Goal: Communication & Community: Answer question/provide support

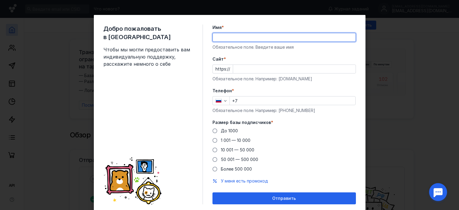
click at [252, 38] on input "Имя *" at bounding box center [284, 37] width 143 height 8
click at [213, 193] on button "Отправить" at bounding box center [284, 199] width 143 height 12
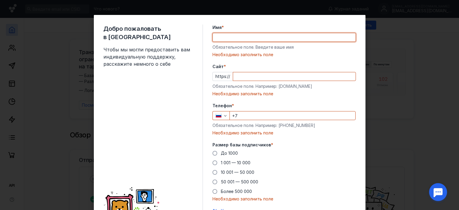
click at [237, 34] on input "Имя *" at bounding box center [284, 37] width 143 height 8
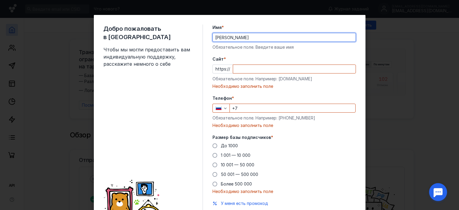
type input "[PERSON_NAME]"
click at [272, 69] on input "Cайт *" at bounding box center [294, 69] width 123 height 8
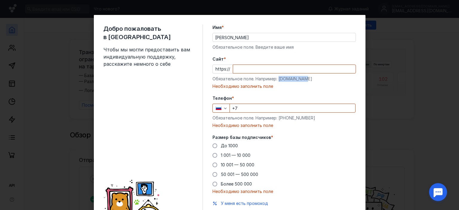
drag, startPoint x: 303, startPoint y: 80, endPoint x: 278, endPoint y: 78, distance: 25.2
click at [278, 78] on div "Обязательное поле. Например: [DOMAIN_NAME]" at bounding box center [284, 79] width 143 height 6
copy div "[DOMAIN_NAME]"
click at [254, 71] on input "Cайт *" at bounding box center [294, 69] width 123 height 8
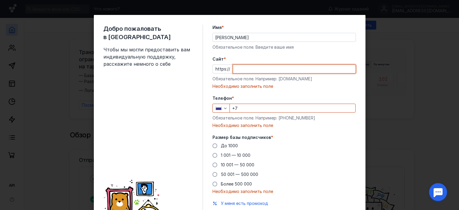
paste input "[DOMAIN_NAME]"
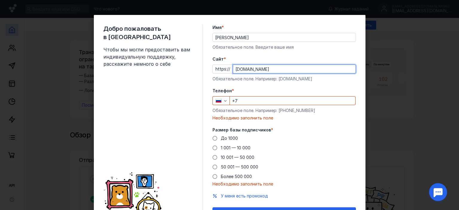
type input "[DOMAIN_NAME]"
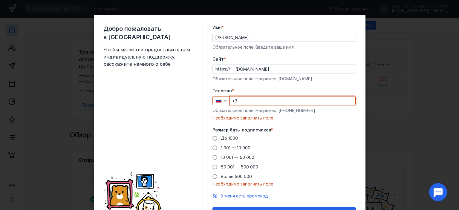
click at [251, 100] on input "+7" at bounding box center [293, 101] width 126 height 8
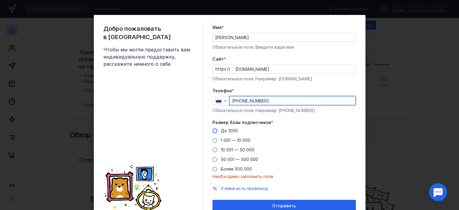
type input "[PHONE_NUMBER]"
click at [213, 132] on span at bounding box center [215, 131] width 5 height 5
click at [0, 0] on input "До 1000" at bounding box center [0, 0] width 0 height 0
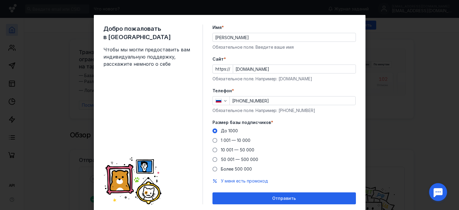
drag, startPoint x: 261, startPoint y: 197, endPoint x: 285, endPoint y: 170, distance: 36.4
click at [260, 197] on div "Отправить" at bounding box center [285, 198] width 138 height 5
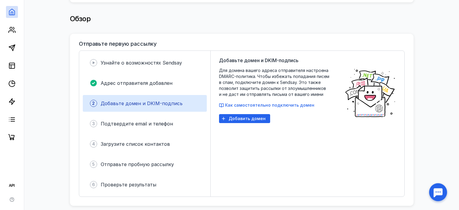
scroll to position [129, 0]
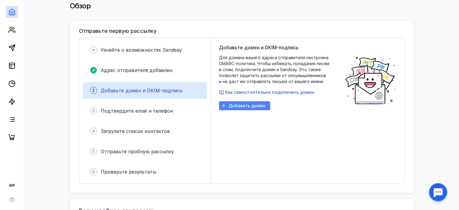
click at [264, 106] on div "Добавить домен" at bounding box center [244, 105] width 51 height 9
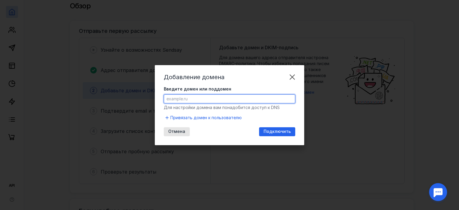
click at [219, 98] on input "Введите домен или поддомен" at bounding box center [229, 99] width 131 height 8
click at [273, 132] on span "Подключить" at bounding box center [277, 131] width 27 height 5
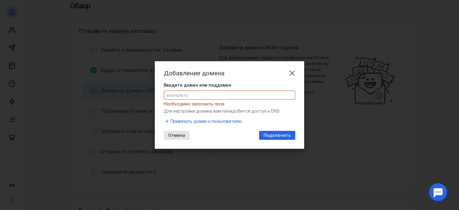
click at [174, 93] on input "Введите домен или поддомен" at bounding box center [229, 95] width 131 height 8
drag, startPoint x: 207, startPoint y: 94, endPoint x: 145, endPoint y: 94, distance: 61.9
click at [164, 94] on input "Введите домен или поддомен" at bounding box center [229, 95] width 131 height 8
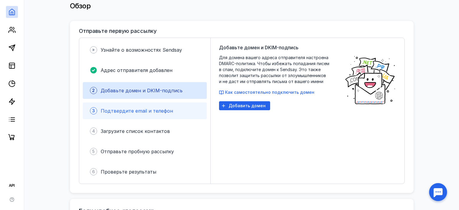
click at [128, 114] on div "3 Подтвердите email и телефон" at bounding box center [145, 111] width 124 height 17
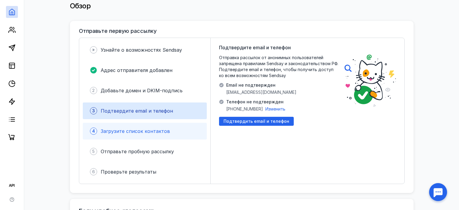
click at [136, 128] on div "Загрузите список контактов" at bounding box center [135, 131] width 69 height 7
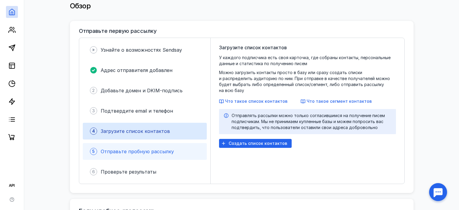
click at [151, 149] on span "Отправьте пробную рассылку" at bounding box center [137, 152] width 73 height 6
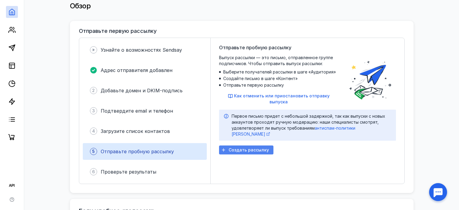
click at [254, 148] on span "Создать рассылку" at bounding box center [249, 150] width 40 height 5
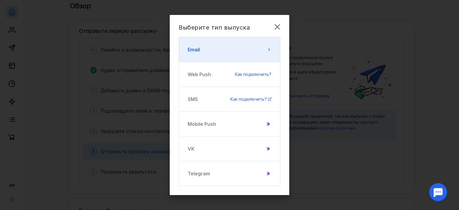
click at [264, 52] on button "Email" at bounding box center [230, 49] width 102 height 25
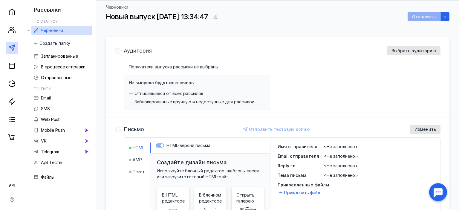
scroll to position [31, 0]
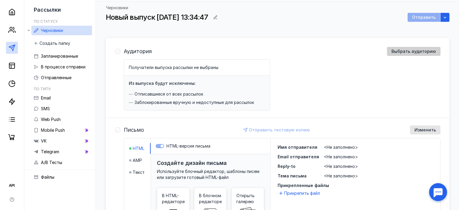
click at [410, 51] on span "Выбрать аудиторию" at bounding box center [414, 51] width 45 height 5
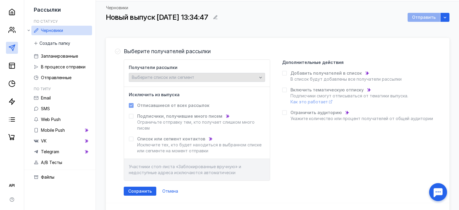
click at [178, 76] on span "Выберите список или сегмент" at bounding box center [163, 77] width 62 height 5
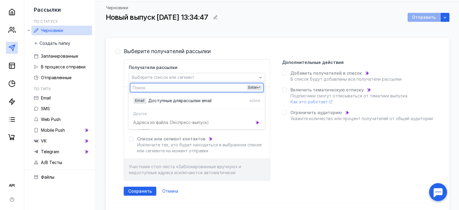
type input "[DOMAIN_NAME]"
drag, startPoint x: 183, startPoint y: 89, endPoint x: 63, endPoint y: 74, distance: 121.0
click at [130, 83] on input "[DOMAIN_NAME]" at bounding box center [196, 87] width 133 height 8
click at [166, 85] on input "text" at bounding box center [196, 87] width 133 height 8
paste input "[EMAIL_ADDRESS][DOMAIN_NAME]"
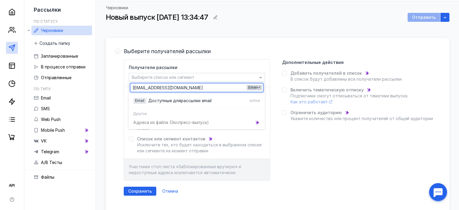
click at [258, 88] on icon at bounding box center [258, 87] width 3 height 2
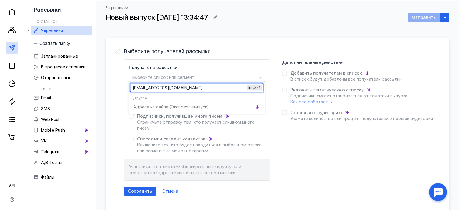
type input "[EMAIL_ADDRESS][DOMAIN_NAME]"
click at [273, 100] on div "Получатели рассылки Выберите список или сегмент Исключить из выпуска Отписавшие…" at bounding box center [282, 119] width 317 height 121
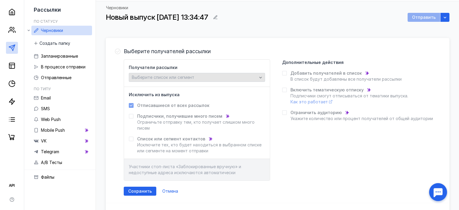
click at [204, 77] on div "Выберите список или сегмент" at bounding box center [194, 77] width 128 height 5
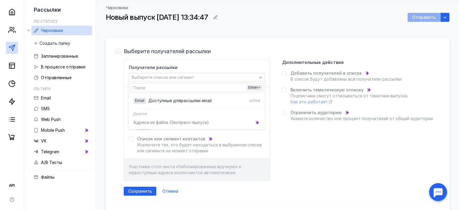
click at [183, 123] on div "Адреса из файла (Э кспресс-выпуск)" at bounding box center [197, 122] width 136 height 10
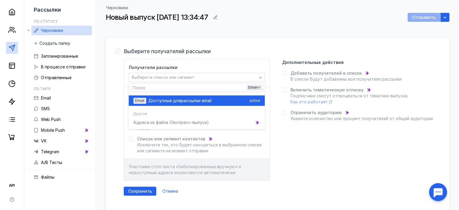
click at [142, 99] on span "Email" at bounding box center [139, 100] width 9 height 4
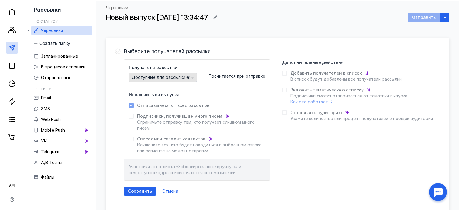
click at [194, 76] on icon "button" at bounding box center [192, 77] width 5 height 5
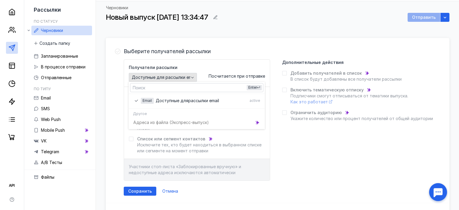
click at [189, 80] on span "Доступные для рассылки email" at bounding box center [164, 77] width 65 height 5
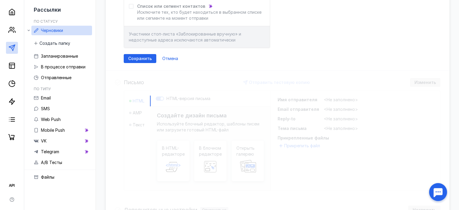
scroll to position [49, 0]
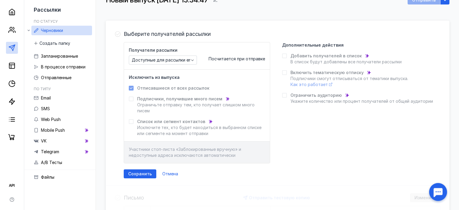
click at [284, 54] on icon at bounding box center [284, 56] width 4 height 4
click at [286, 57] on icon at bounding box center [284, 56] width 4 height 4
click at [366, 55] on div "Добавить получателей в список" at bounding box center [346, 56] width 111 height 6
click at [365, 55] on icon at bounding box center [367, 56] width 4 height 4
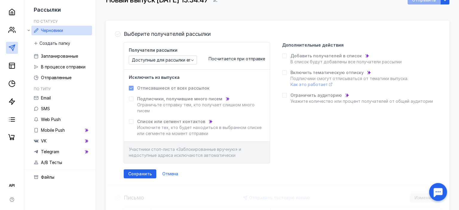
click at [364, 45] on div "Дополнительные действия" at bounding box center [357, 45] width 151 height 6
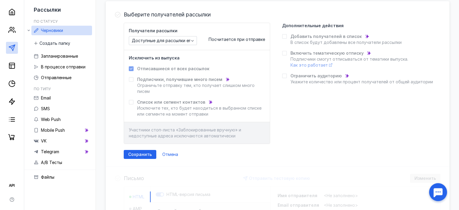
scroll to position [69, 0]
click at [148, 149] on div "Сохранить" at bounding box center [140, 153] width 33 height 9
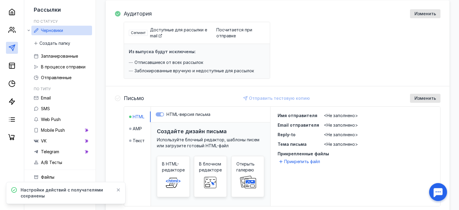
drag, startPoint x: 453, startPoint y: 62, endPoint x: 453, endPoint y: 66, distance: 4.2
click at [453, 66] on div "Подтвердите email и телефон, чтобы получить доступ ко всем возможностям Sendsay…" at bounding box center [277, 129] width 363 height 361
click at [10, 32] on icon at bounding box center [11, 29] width 7 height 7
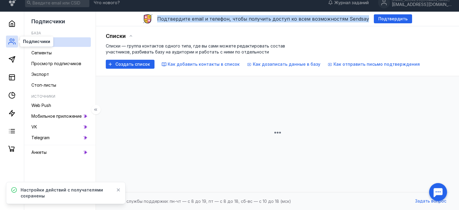
scroll to position [6, 0]
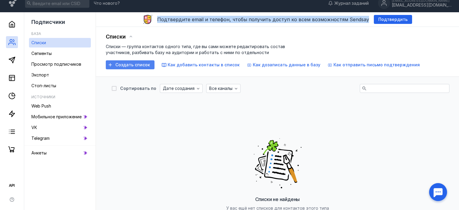
click at [132, 66] on span "Создать список" at bounding box center [132, 64] width 35 height 5
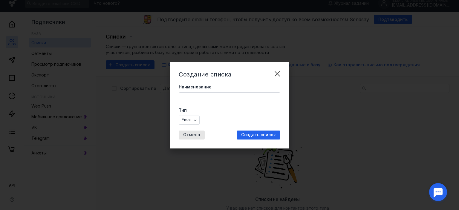
click at [187, 97] on input "Наименование" at bounding box center [229, 97] width 101 height 8
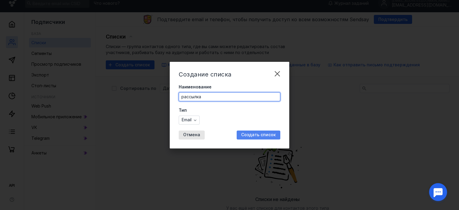
type input "рассылка"
click at [252, 131] on div "Создать список" at bounding box center [259, 135] width 44 height 9
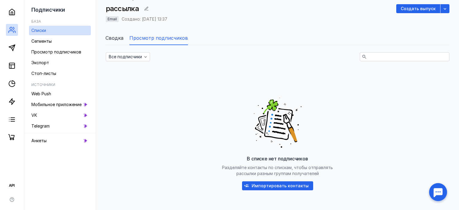
scroll to position [15, 0]
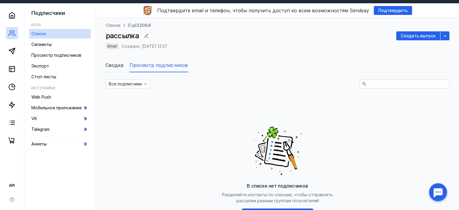
click at [122, 66] on span "Сводка" at bounding box center [115, 65] width 18 height 7
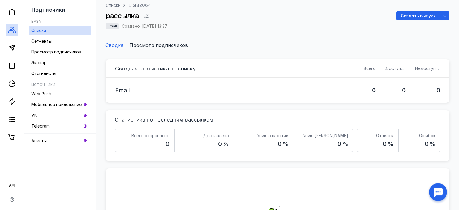
scroll to position [9, 0]
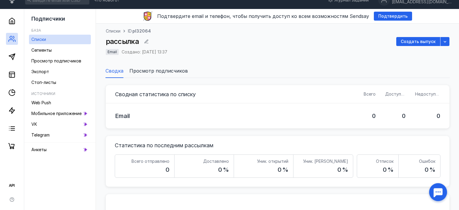
click at [140, 72] on span "Просмотр подписчиков" at bounding box center [158, 70] width 59 height 7
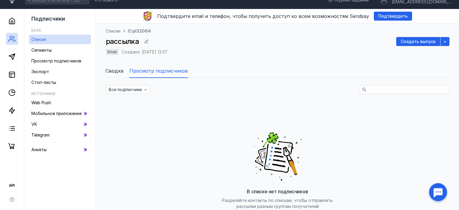
click at [121, 72] on span "Сводка" at bounding box center [115, 70] width 18 height 7
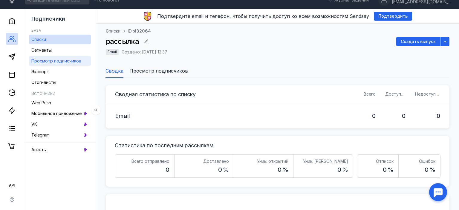
click at [59, 62] on span "Просмотр подписчиков" at bounding box center [56, 60] width 50 height 5
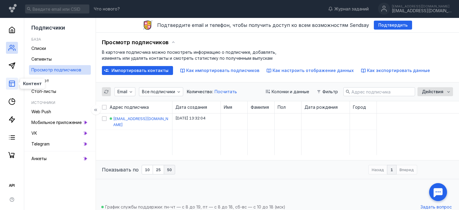
click at [11, 84] on icon at bounding box center [11, 83] width 7 height 7
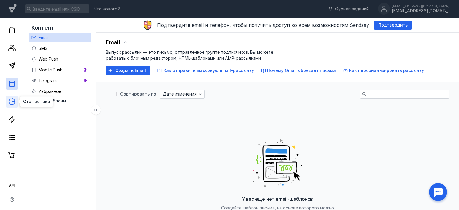
click at [10, 100] on icon at bounding box center [11, 101] width 7 height 7
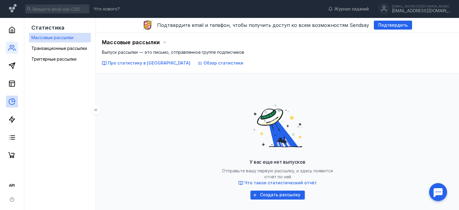
click at [7, 48] on link at bounding box center [12, 48] width 12 height 12
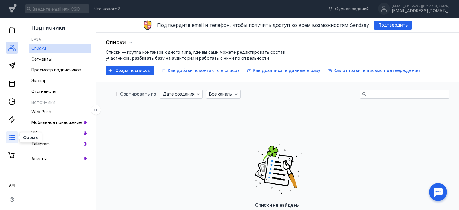
click at [11, 138] on icon at bounding box center [11, 137] width 7 height 7
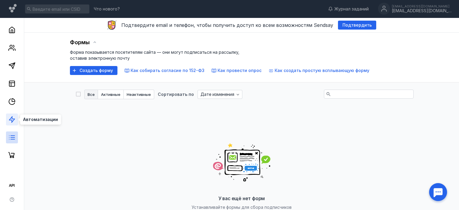
click at [9, 118] on icon at bounding box center [11, 119] width 7 height 7
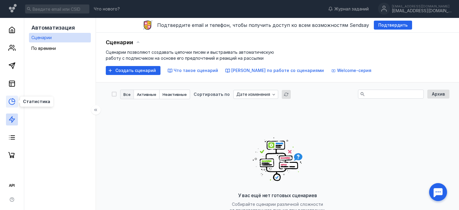
click at [10, 99] on icon at bounding box center [12, 102] width 6 height 6
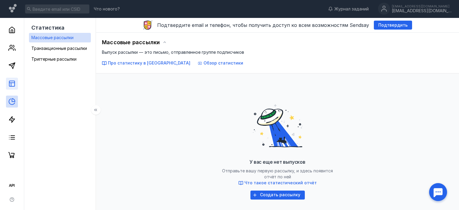
click at [13, 80] on link at bounding box center [12, 84] width 12 height 12
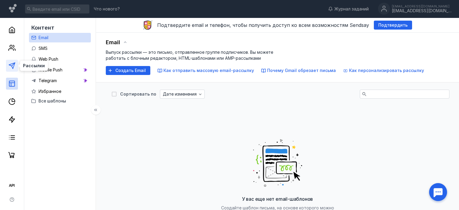
click at [14, 65] on icon at bounding box center [11, 65] width 7 height 7
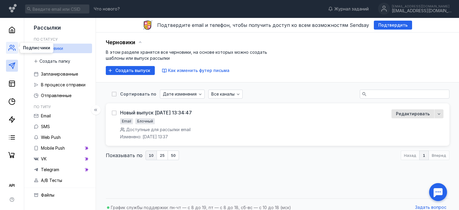
click at [13, 50] on icon at bounding box center [11, 50] width 5 height 2
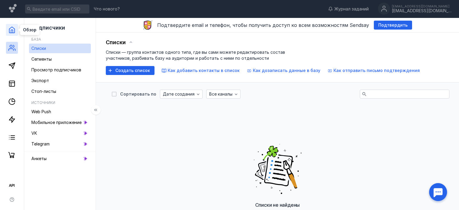
click at [10, 32] on icon at bounding box center [11, 29] width 7 height 7
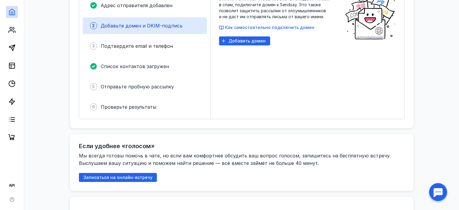
scroll to position [178, 0]
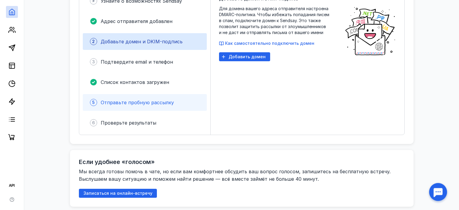
click at [144, 100] on span "Отправьте пробную рассылку" at bounding box center [137, 103] width 73 height 6
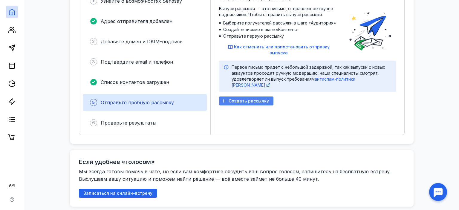
click at [236, 99] on span "Создать рассылку" at bounding box center [249, 101] width 40 height 5
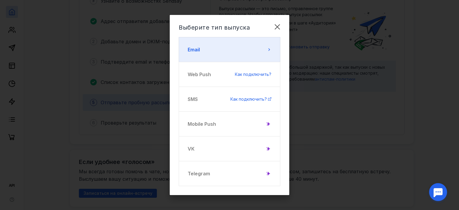
click at [246, 51] on button "Email" at bounding box center [230, 49] width 102 height 25
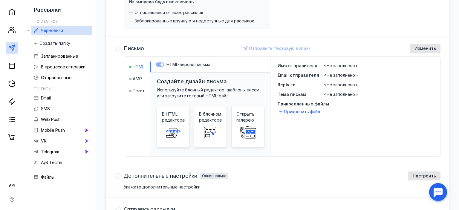
scroll to position [41, 0]
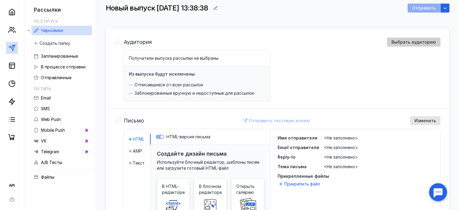
click at [420, 45] on div "Выбрать аудиторию" at bounding box center [414, 42] width 54 height 9
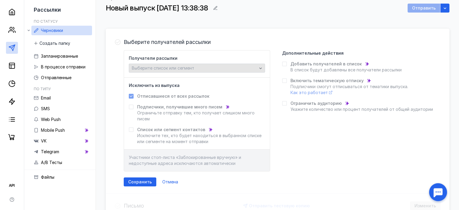
click at [207, 67] on div "Выберите список или сегмент" at bounding box center [194, 68] width 128 height 5
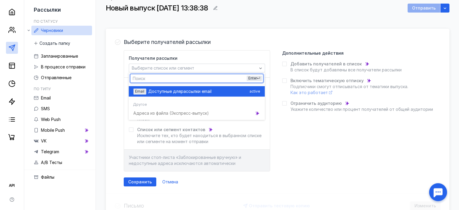
click at [173, 90] on span "Доступные для" at bounding box center [164, 91] width 33 height 6
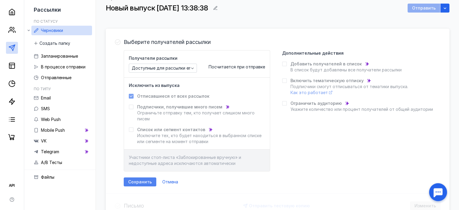
click at [150, 181] on span "Сохранить" at bounding box center [140, 182] width 24 height 5
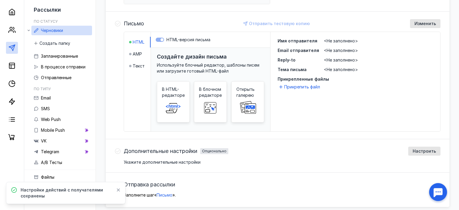
scroll to position [168, 0]
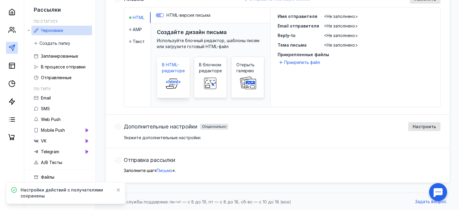
click at [174, 79] on icon at bounding box center [171, 84] width 11 height 10
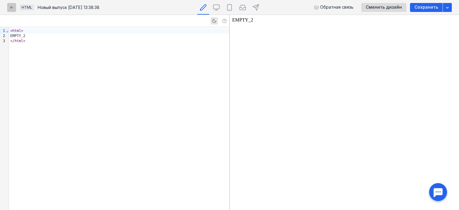
click at [13, 8] on icon "button" at bounding box center [11, 7] width 5 height 5
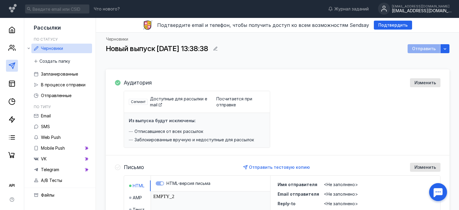
click at [433, 12] on div "[EMAIL_ADDRESS][DOMAIN_NAME]" at bounding box center [422, 10] width 60 height 5
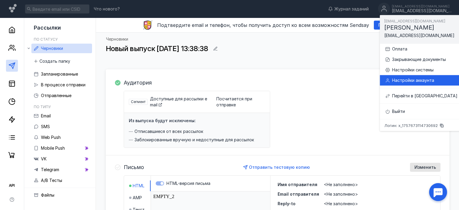
click at [398, 79] on div "Настройки аккаунта" at bounding box center [424, 80] width 65 height 6
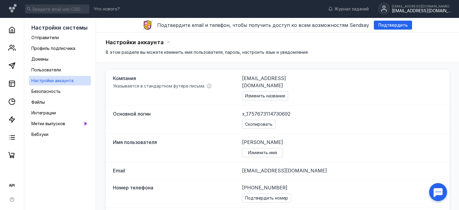
click at [422, 8] on div "[EMAIL_ADDRESS][DOMAIN_NAME]" at bounding box center [422, 6] width 60 height 4
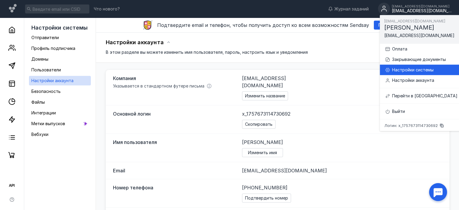
click at [421, 74] on div "Настройки системы" at bounding box center [421, 70] width 73 height 10
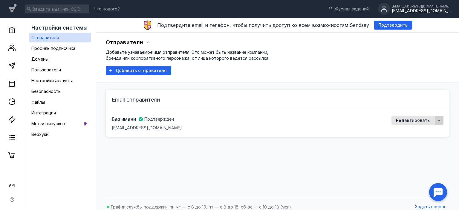
click at [440, 120] on icon "button" at bounding box center [439, 120] width 5 height 5
click at [427, 130] on span "Удал" at bounding box center [427, 132] width 10 height 6
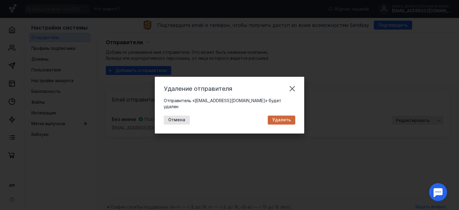
click at [281, 118] on span "Удалить" at bounding box center [281, 119] width 19 height 5
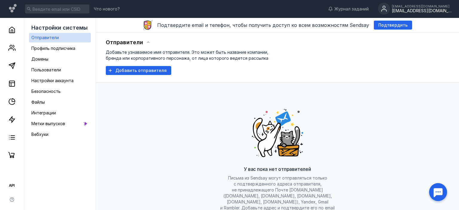
scroll to position [57, 0]
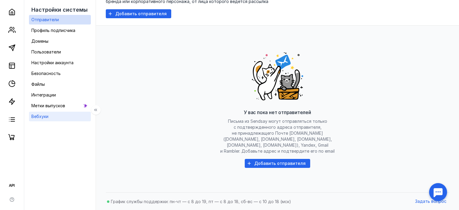
click at [52, 118] on link "Вебхуки" at bounding box center [60, 117] width 62 height 10
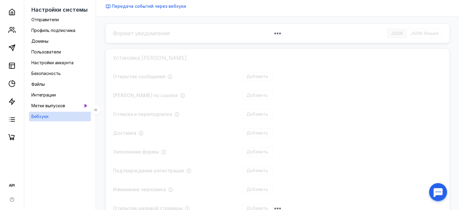
scroll to position [6, 0]
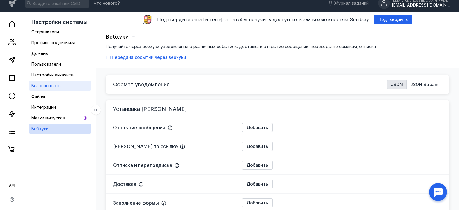
click at [45, 84] on span "Безопасность" at bounding box center [45, 85] width 29 height 5
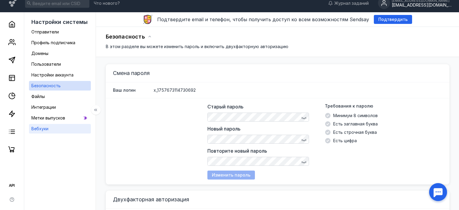
click at [45, 130] on span "Вебхуки" at bounding box center [39, 128] width 17 height 5
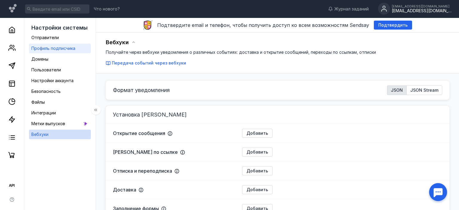
click at [55, 47] on span "Профиль подписчика" at bounding box center [53, 48] width 44 height 5
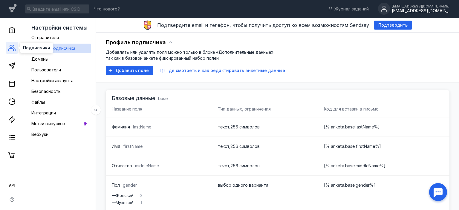
click at [9, 46] on icon at bounding box center [11, 47] width 7 height 7
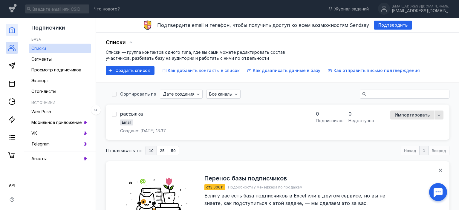
click at [10, 35] on link at bounding box center [12, 30] width 12 height 12
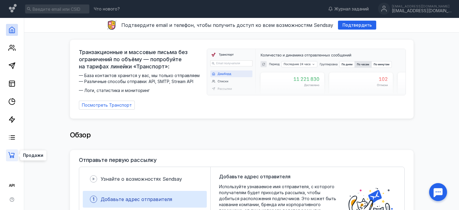
click at [11, 154] on icon at bounding box center [11, 155] width 6 height 6
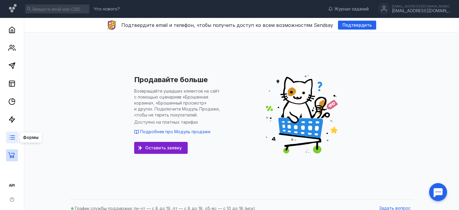
click at [10, 137] on icon at bounding box center [11, 137] width 7 height 7
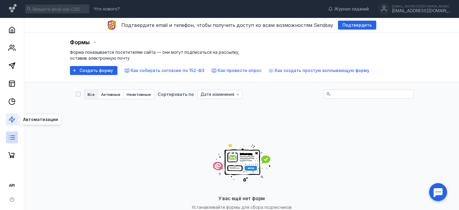
click at [10, 122] on icon at bounding box center [11, 119] width 7 height 7
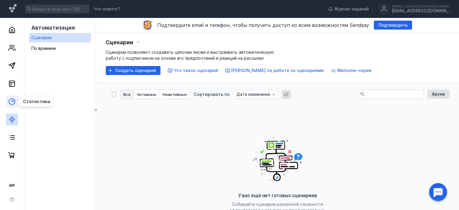
click at [11, 103] on icon at bounding box center [11, 101] width 7 height 7
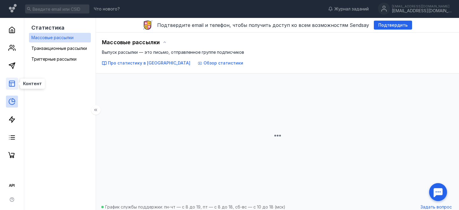
click at [9, 81] on icon at bounding box center [11, 83] width 7 height 7
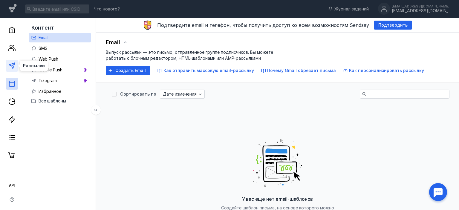
click at [11, 68] on icon at bounding box center [11, 65] width 7 height 7
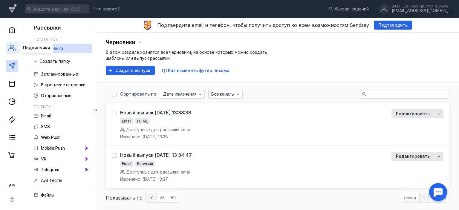
click at [9, 50] on icon at bounding box center [11, 47] width 7 height 7
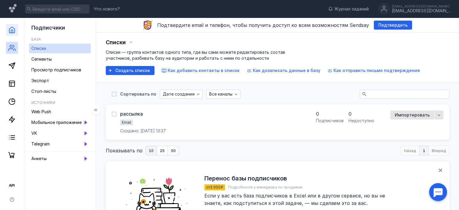
click at [14, 34] on link at bounding box center [12, 30] width 12 height 12
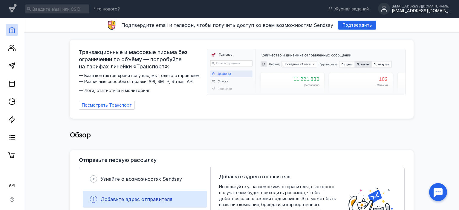
click at [419, 8] on div "[EMAIL_ADDRESS][DOMAIN_NAME] [EMAIL_ADDRESS][DOMAIN_NAME]" at bounding box center [422, 8] width 60 height 9
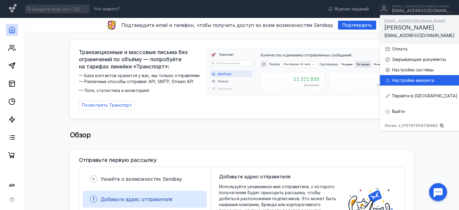
click at [408, 80] on div "Настройки аккаунта" at bounding box center [424, 80] width 65 height 6
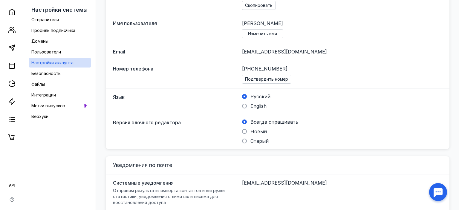
scroll to position [208, 0]
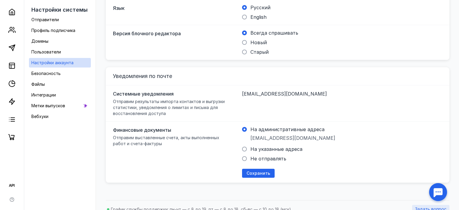
click at [420, 207] on span "Задать вопрос" at bounding box center [430, 209] width 31 height 5
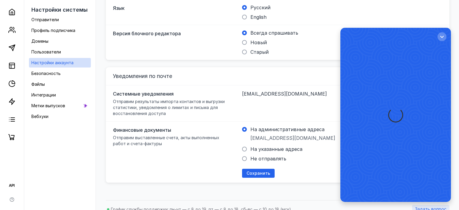
scroll to position [0, 0]
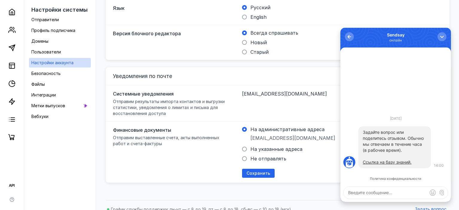
click at [381, 191] on textarea at bounding box center [396, 193] width 104 height 12
type textarea "Как удалить аккаунт?"
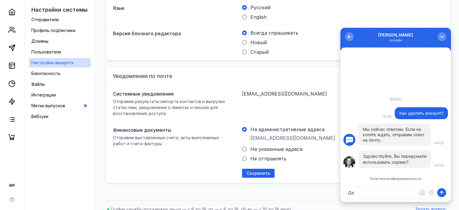
type textarea "Д"
type textarea "Добрый день. Да"
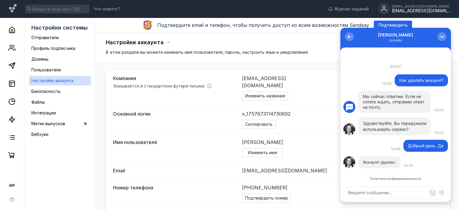
click at [373, 191] on textarea at bounding box center [396, 193] width 104 height 12
type textarea "спасибо"
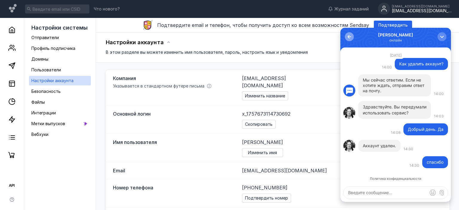
click at [349, 35] on div "button" at bounding box center [349, 37] width 6 height 6
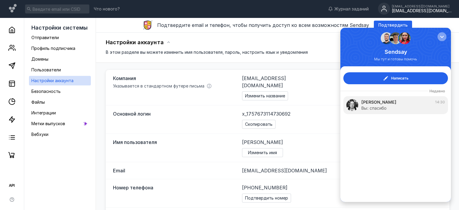
click at [442, 36] on div "button" at bounding box center [442, 37] width 6 height 6
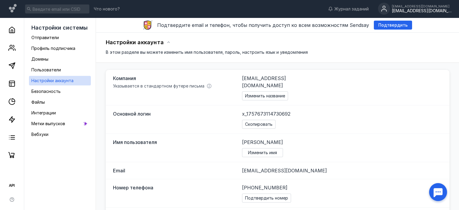
click at [440, 13] on div "[EMAIL_ADDRESS][DOMAIN_NAME]" at bounding box center [422, 10] width 60 height 5
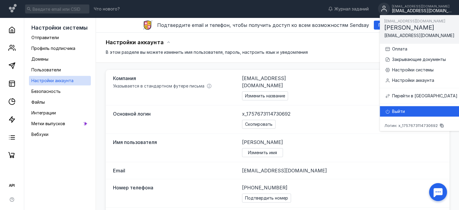
click at [418, 110] on div "Выйти" at bounding box center [424, 112] width 65 height 6
